Goal: Task Accomplishment & Management: Complete application form

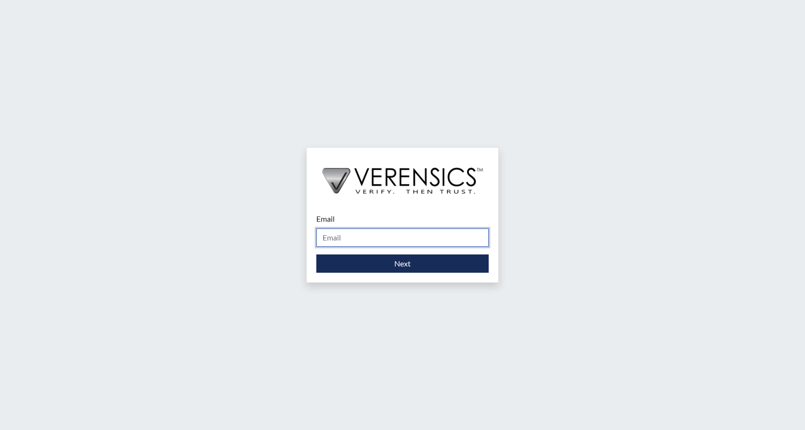
click at [368, 237] on input "Email" at bounding box center [402, 238] width 172 height 18
type input "[PERSON_NAME][EMAIL_ADDRESS][PERSON_NAME][DOMAIN_NAME]"
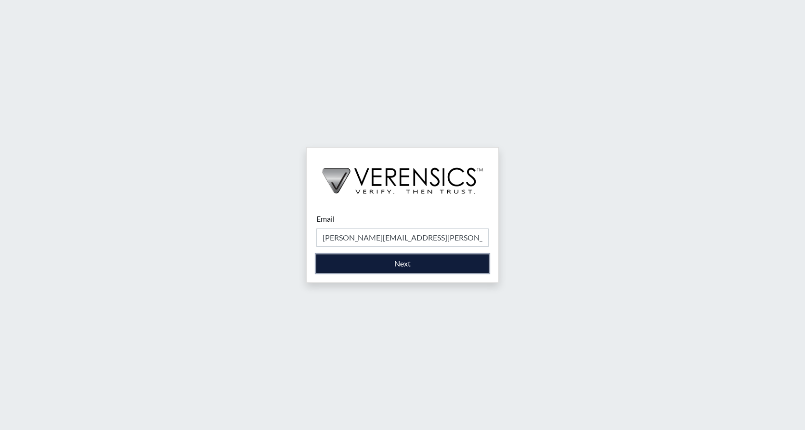
click at [358, 265] on button "Next" at bounding box center [402, 264] width 172 height 18
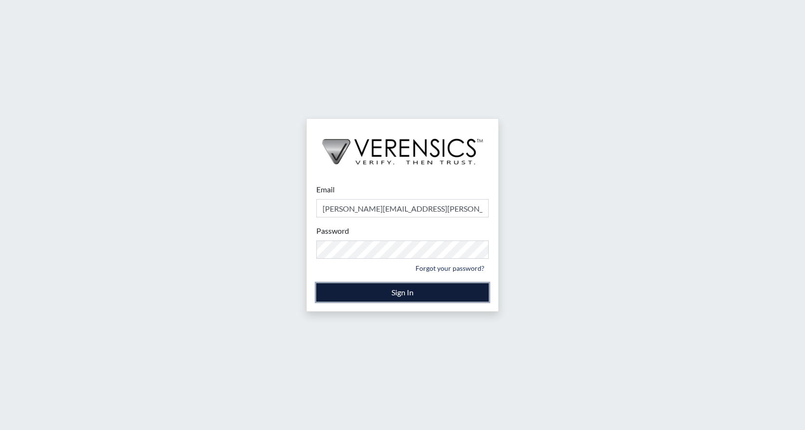
click at [426, 298] on button "Sign In" at bounding box center [402, 292] width 172 height 18
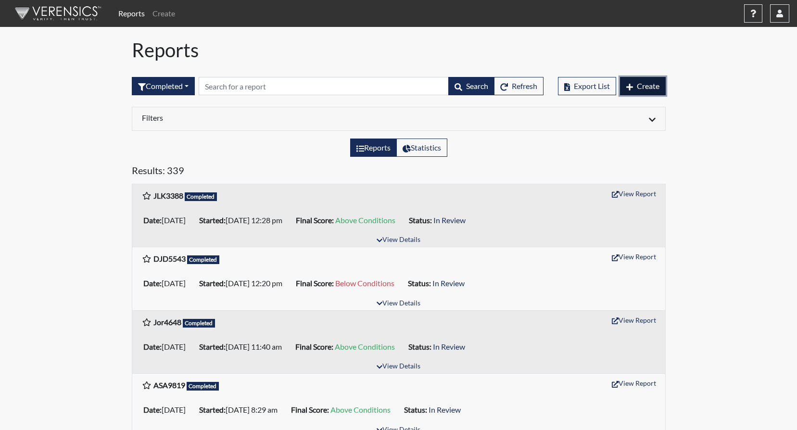
click at [642, 81] on button "Create" at bounding box center [643, 86] width 46 height 18
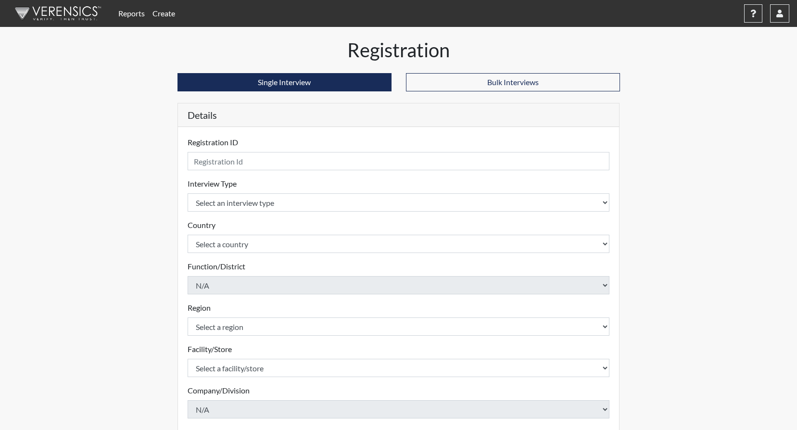
click at [221, 154] on div "Registration ID Please provide a registration ID." at bounding box center [399, 154] width 422 height 34
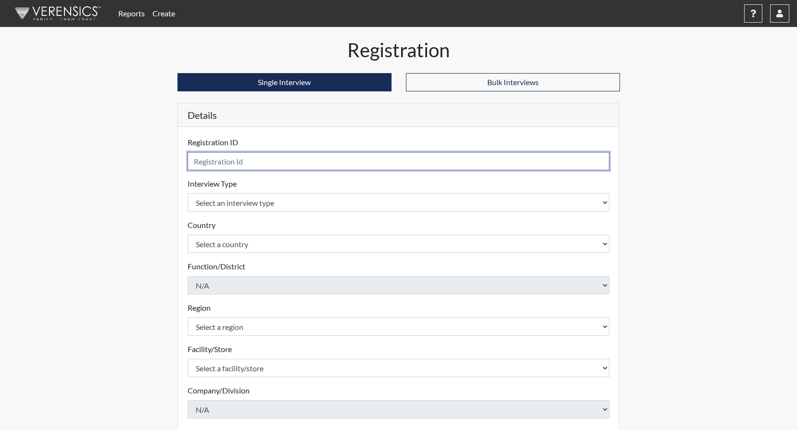
click at [219, 157] on input "text" at bounding box center [399, 161] width 422 height 18
type input "t"
click at [205, 166] on input "text" at bounding box center [399, 161] width 422 height 18
type input "TRA1456"
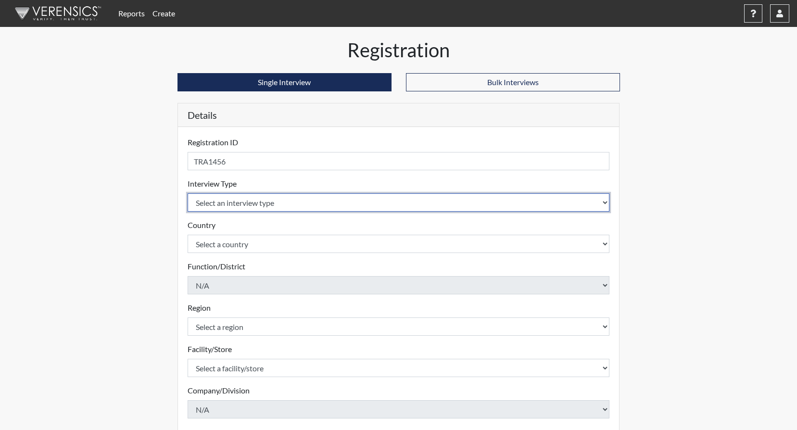
drag, startPoint x: 205, startPoint y: 208, endPoint x: 205, endPoint y: 197, distance: 11.1
click at [205, 202] on select "Select an interview type Corrections Pre-Employment" at bounding box center [399, 202] width 422 height 18
select select "ff733e93-e1bf-11ea-9c9f-0eff0cf7eb8f"
click at [188, 193] on select "Select an interview type Corrections Pre-Employment" at bounding box center [399, 202] width 422 height 18
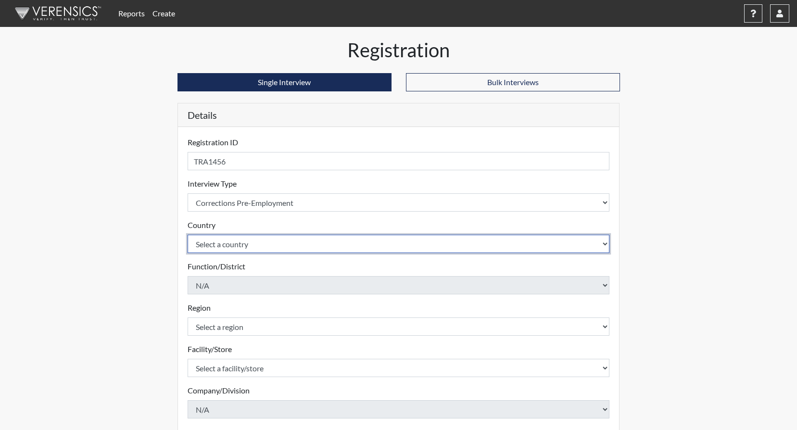
click at [205, 248] on select "Select a country [GEOGRAPHIC_DATA] [GEOGRAPHIC_DATA]" at bounding box center [399, 244] width 422 height 18
click at [188, 235] on select "Select a country [GEOGRAPHIC_DATA] [GEOGRAPHIC_DATA]" at bounding box center [399, 244] width 422 height 18
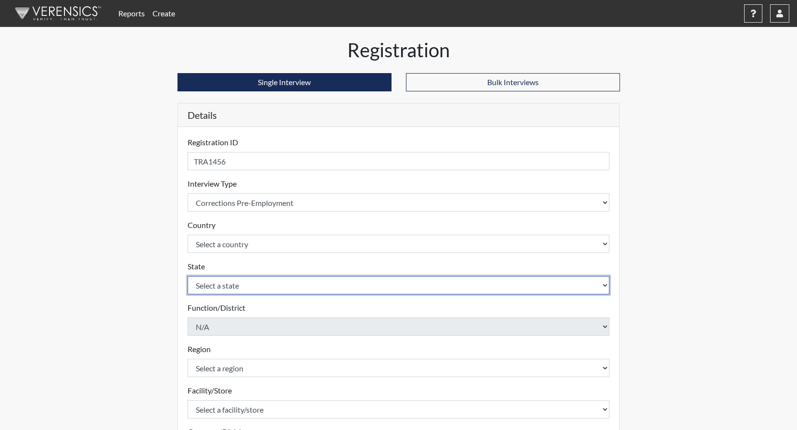
click at [215, 289] on select "Select a state [GEOGRAPHIC_DATA] [GEOGRAPHIC_DATA][US_STATE] [GEOGRAPHIC_DATA][…" at bounding box center [399, 285] width 422 height 18
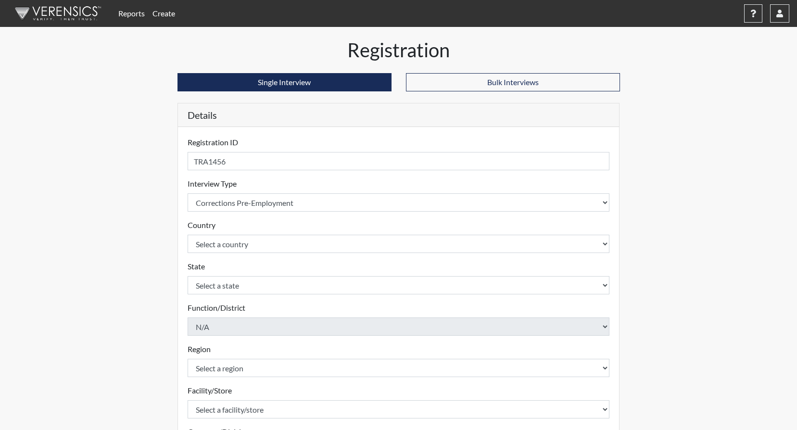
click at [181, 255] on div "Registration ID TRA1456 Please provide a registration ID. Interview Type Select…" at bounding box center [399, 333] width 442 height 413
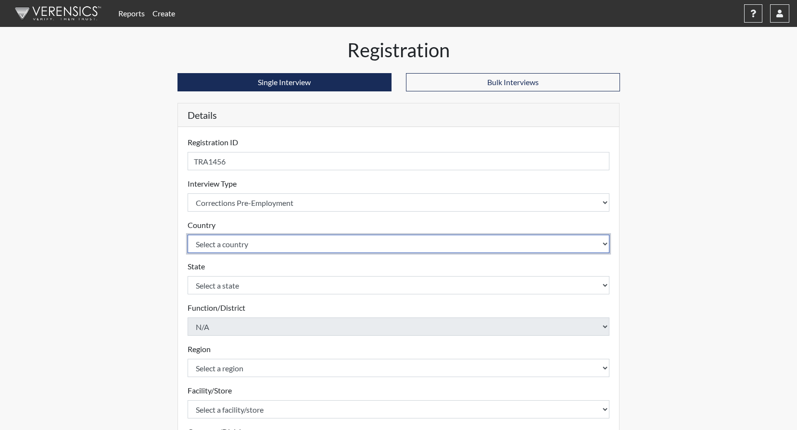
click at [229, 249] on select "Select a country [GEOGRAPHIC_DATA] [GEOGRAPHIC_DATA]" at bounding box center [399, 244] width 422 height 18
select select "united-states-of-[GEOGRAPHIC_DATA]"
click at [188, 235] on select "Select a country [GEOGRAPHIC_DATA] [GEOGRAPHIC_DATA]" at bounding box center [399, 244] width 422 height 18
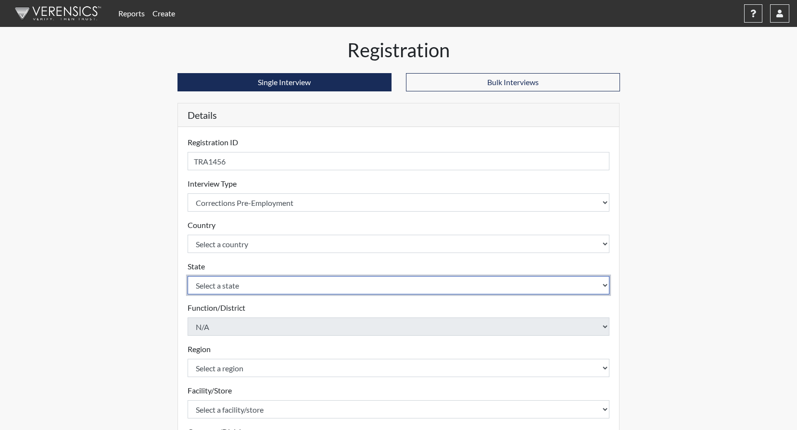
click at [213, 284] on select "Select a state [US_STATE] [US_STATE] [US_STATE] [US_STATE] [US_STATE] [US_STATE…" at bounding box center [399, 285] width 422 height 18
select select "GA"
click at [188, 276] on select "Select a state [US_STATE] [US_STATE] [US_STATE] [US_STATE] [US_STATE] [US_STATE…" at bounding box center [399, 285] width 422 height 18
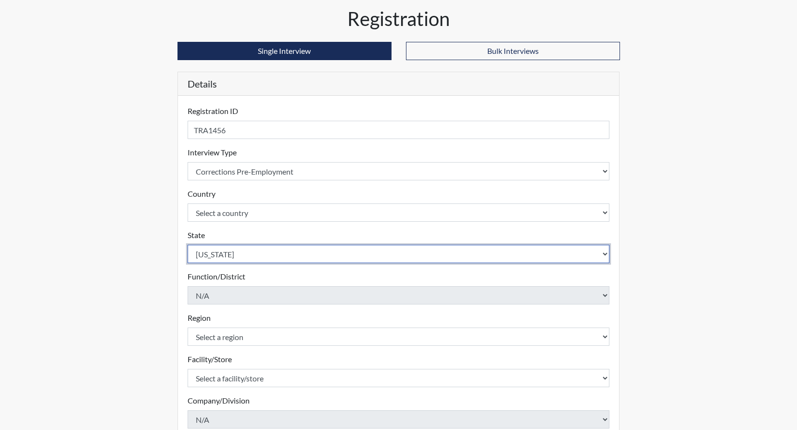
scroll to position [48, 0]
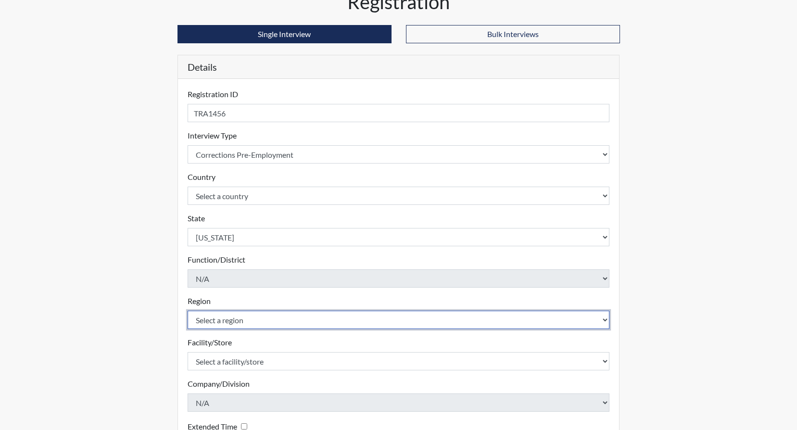
drag, startPoint x: 214, startPoint y: 322, endPoint x: 216, endPoint y: 318, distance: 5.2
click at [214, 321] on select "Select a region [GEOGRAPHIC_DATA]" at bounding box center [399, 320] width 422 height 18
select select "8bdab1f8-09d2-48bf-ae6d-f2dae3084107"
click at [188, 311] on select "Select a region [GEOGRAPHIC_DATA]" at bounding box center [399, 320] width 422 height 18
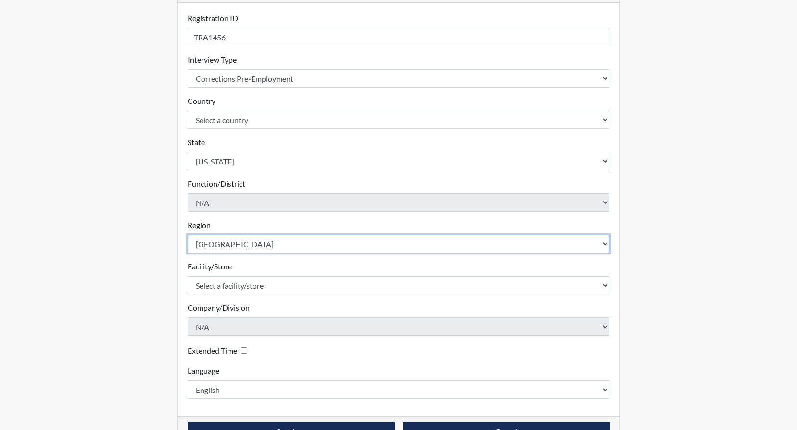
scroll to position [144, 0]
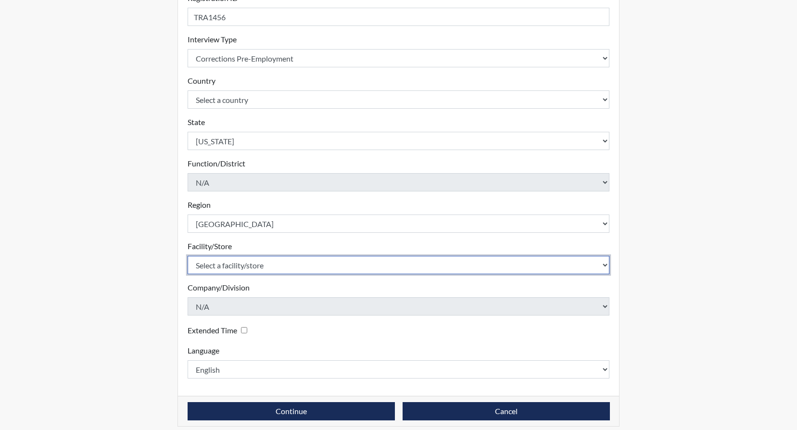
click at [230, 270] on select "Select a facility/store GD&CP SMU*+" at bounding box center [399, 265] width 422 height 18
select select "43ff33d3-b326-4461-b740-f0025afaca61"
click at [188, 256] on select "Select a facility/store GD&CP SMU*+" at bounding box center [399, 265] width 422 height 18
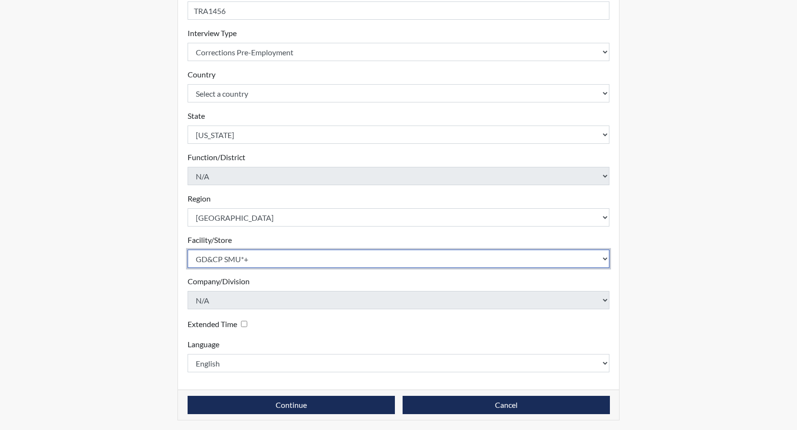
scroll to position [153, 0]
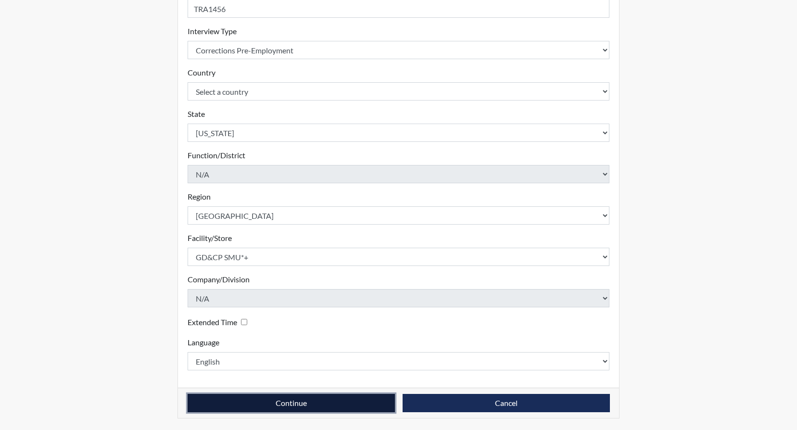
click at [296, 401] on button "Continue" at bounding box center [291, 403] width 207 height 18
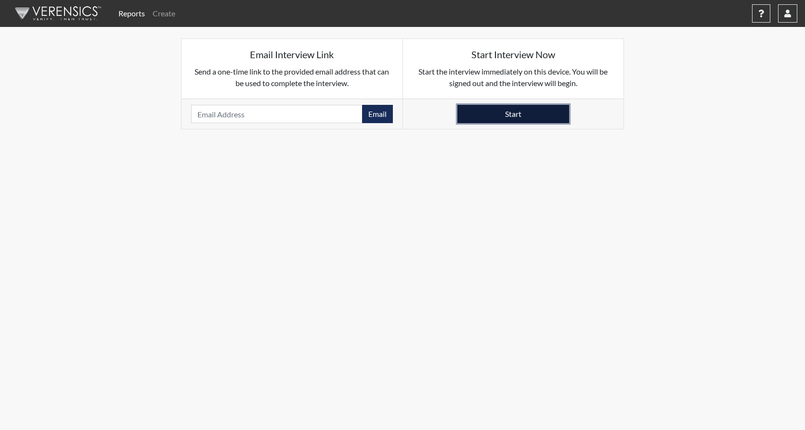
click at [525, 112] on button "Start" at bounding box center [513, 114] width 112 height 18
